Goal: Task Accomplishment & Management: Manage account settings

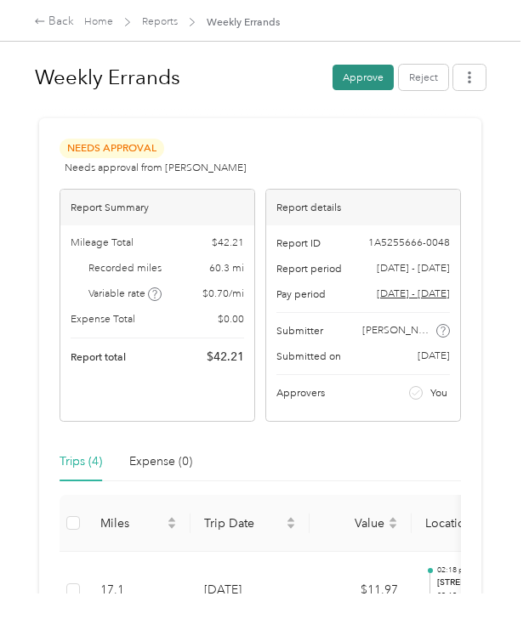
click at [371, 68] on button "Approve" at bounding box center [363, 78] width 61 height 26
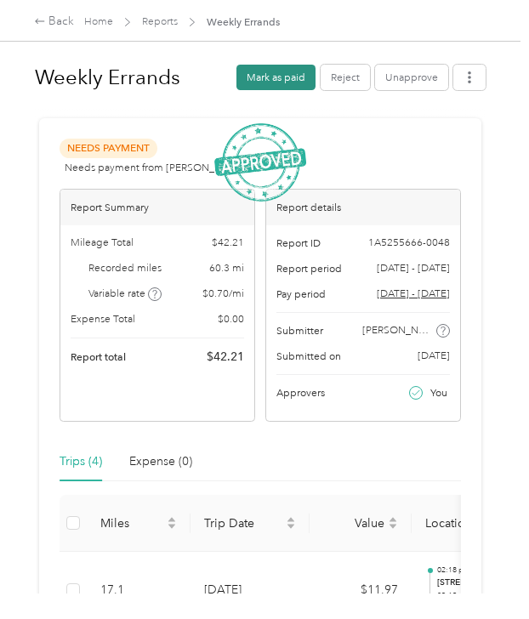
click at [282, 71] on button "Mark as paid" at bounding box center [276, 78] width 79 height 26
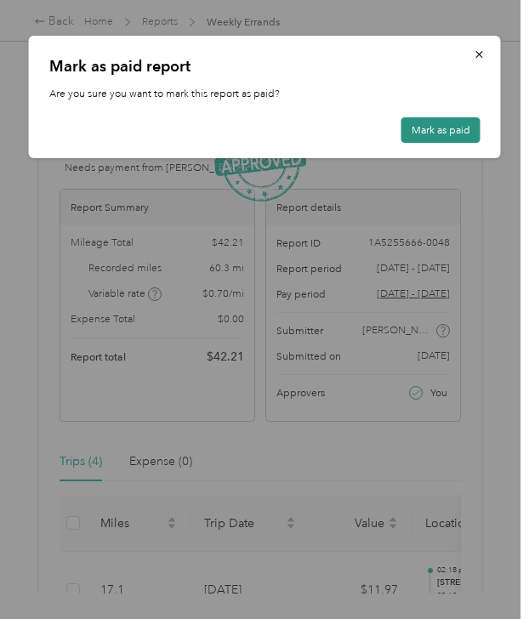
click at [412, 131] on button "Mark as paid" at bounding box center [441, 130] width 79 height 26
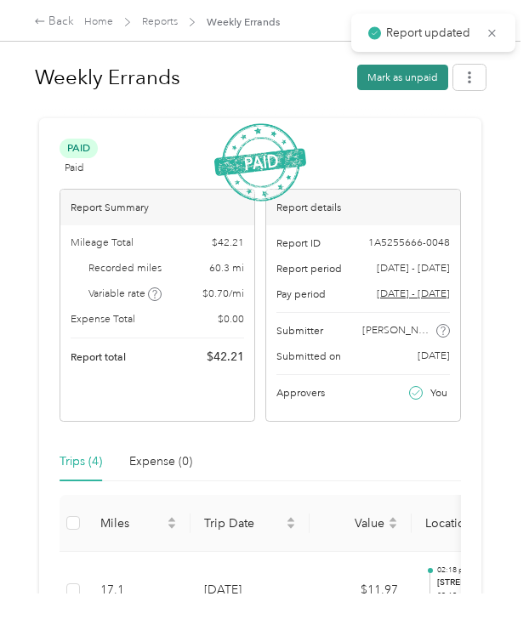
click at [415, 72] on button "Mark as unpaid" at bounding box center [402, 78] width 91 height 26
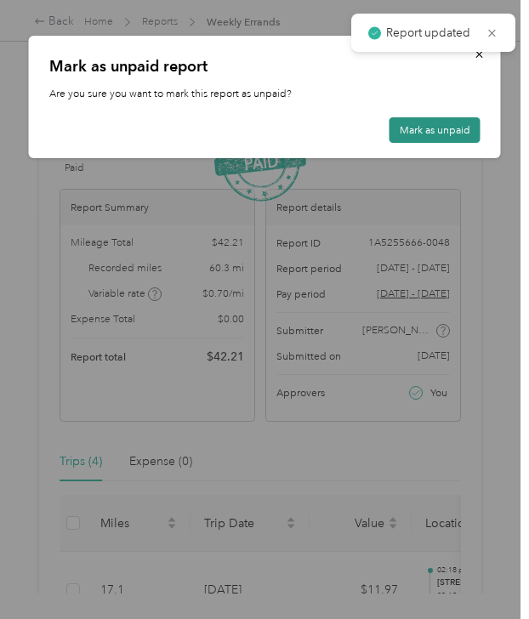
drag, startPoint x: 430, startPoint y: 136, endPoint x: 432, endPoint y: 123, distance: 13.0
click at [429, 136] on button "Mark as unpaid" at bounding box center [435, 130] width 91 height 26
